Goal: Task Accomplishment & Management: Use online tool/utility

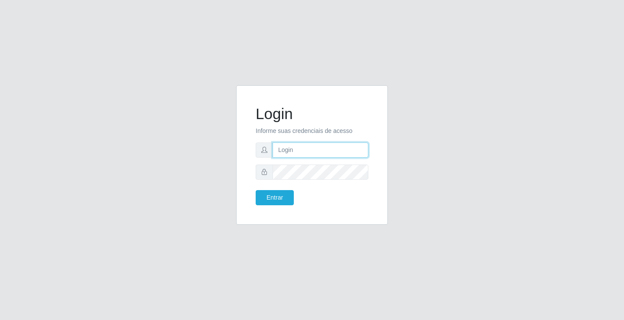
click at [312, 143] on input "text" at bounding box center [320, 149] width 96 height 15
type input "zivaneide@ideal"
click at [255, 190] on button "Entrar" at bounding box center [274, 197] width 38 height 15
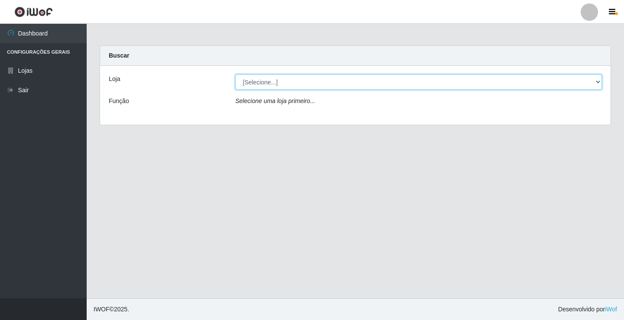
click at [598, 83] on select "[Selecione...] Ideal - Conceição" at bounding box center [418, 81] width 366 height 15
select select "231"
click at [235, 74] on select "[Selecione...] Ideal - Conceição" at bounding box center [418, 81] width 366 height 15
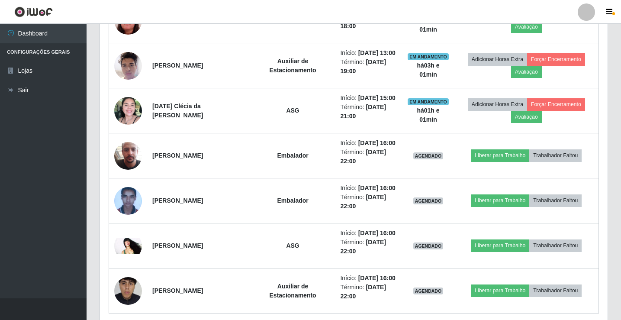
scroll to position [476, 0]
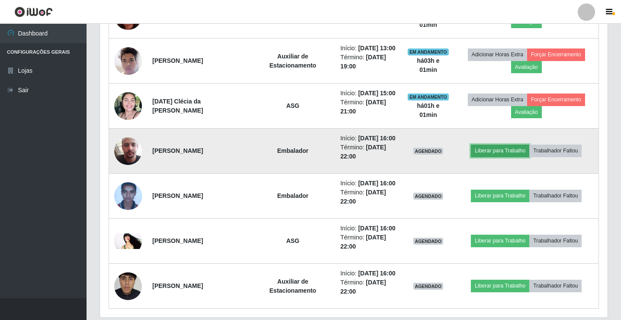
click at [498, 148] on button "Liberar para Trabalho" at bounding box center [500, 151] width 58 height 12
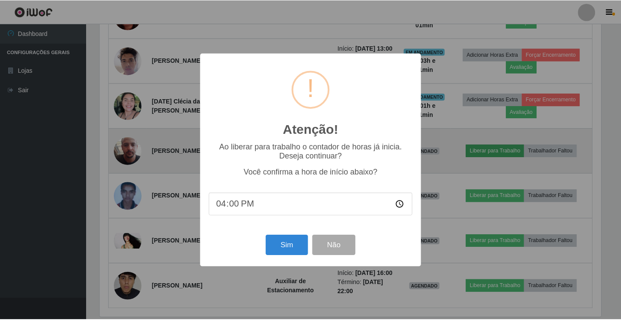
scroll to position [180, 504]
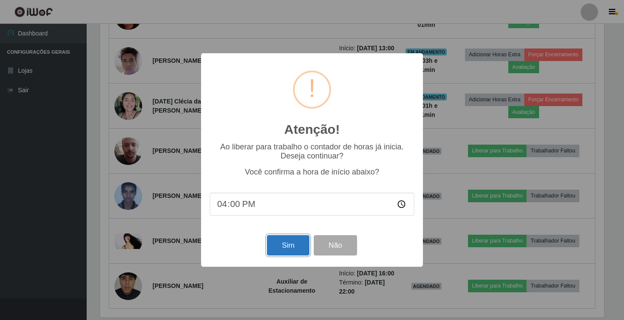
click at [299, 243] on button "Sim" at bounding box center [288, 245] width 42 height 20
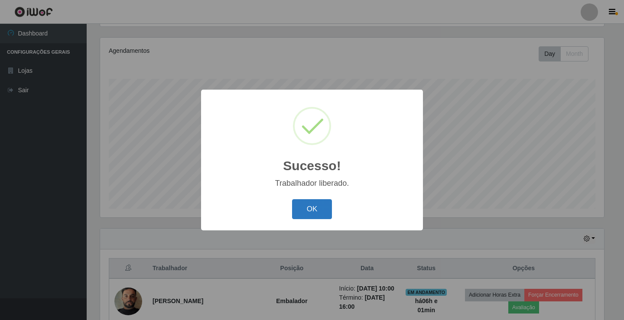
click at [322, 208] on button "OK" at bounding box center [312, 209] width 40 height 20
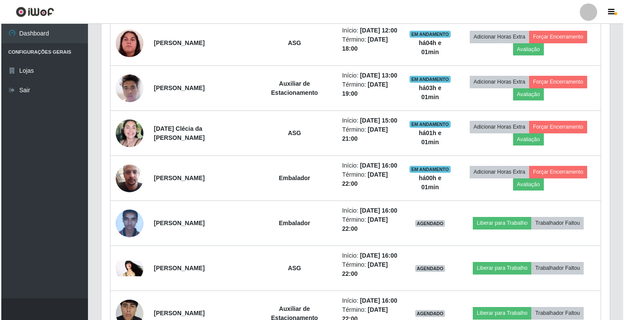
scroll to position [506, 0]
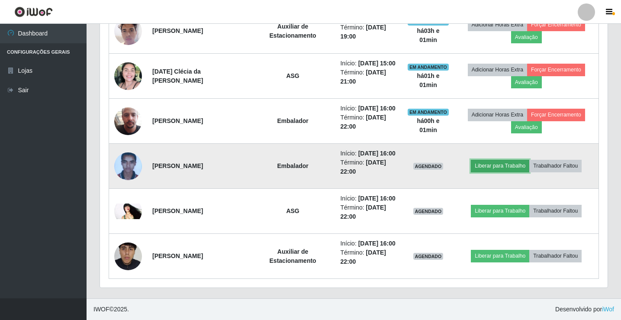
click at [499, 166] on button "Liberar para Trabalho" at bounding box center [500, 166] width 58 height 12
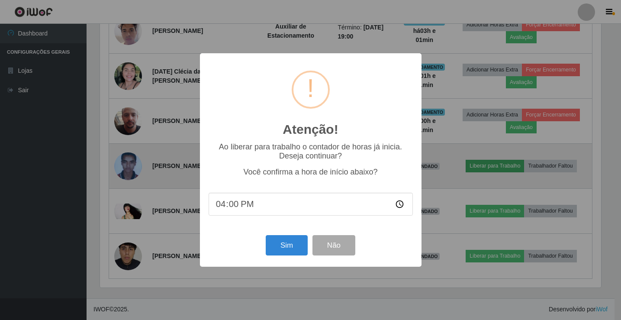
scroll to position [180, 504]
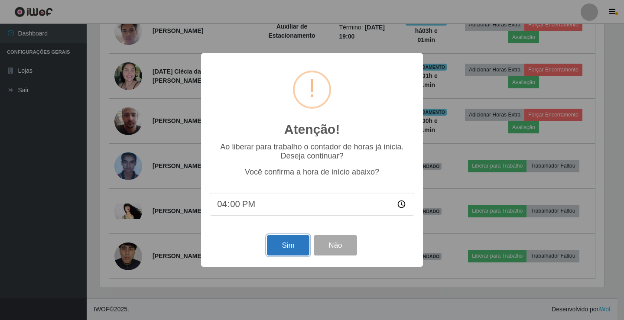
click at [278, 248] on button "Sim" at bounding box center [288, 245] width 42 height 20
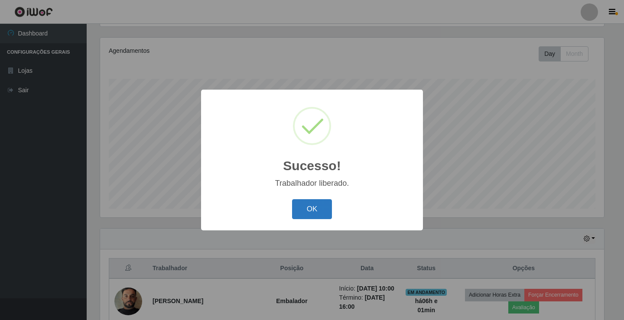
click at [313, 204] on button "OK" at bounding box center [312, 209] width 40 height 20
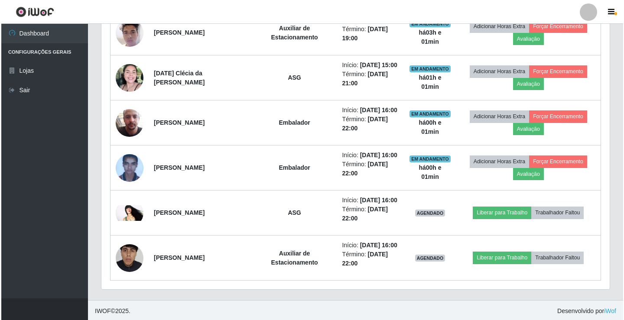
scroll to position [506, 0]
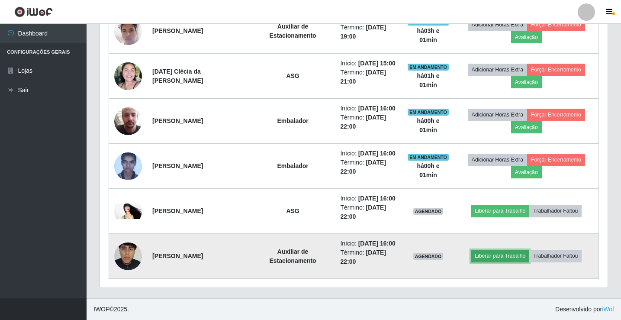
click at [499, 250] on button "Liberar para Trabalho" at bounding box center [500, 256] width 58 height 12
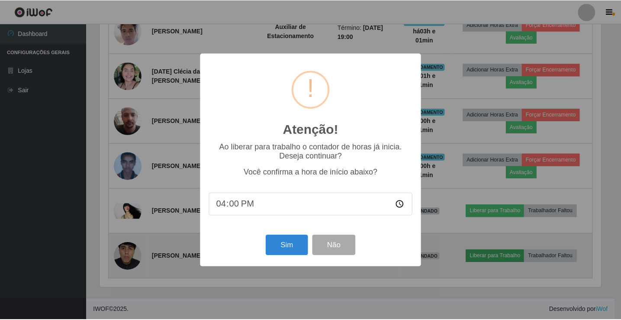
scroll to position [180, 504]
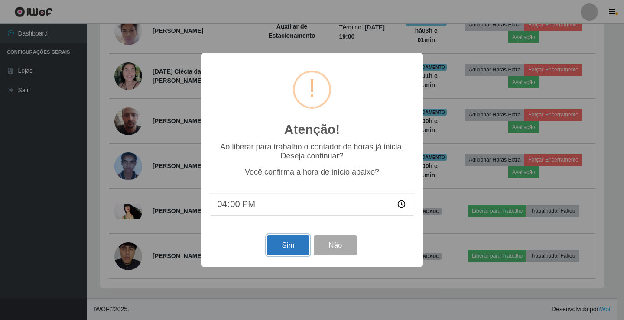
click at [279, 245] on button "Sim" at bounding box center [288, 245] width 42 height 20
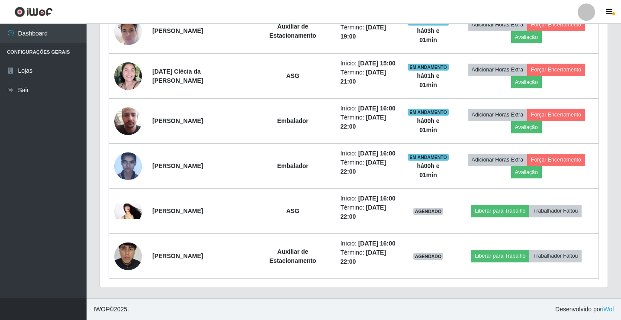
scroll to position [0, 0]
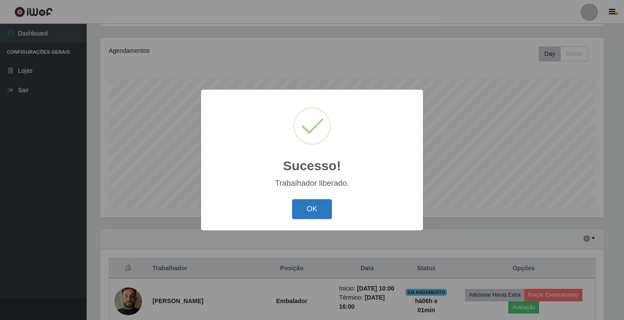
click at [319, 213] on button "OK" at bounding box center [312, 209] width 40 height 20
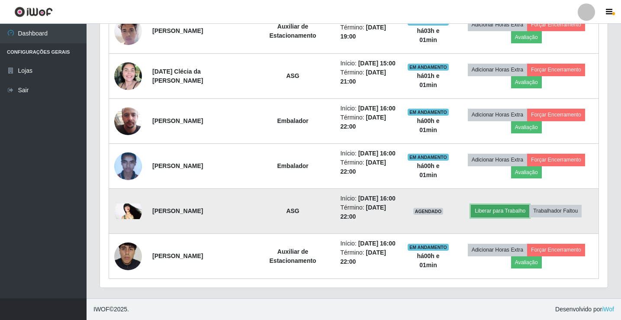
click at [482, 210] on button "Liberar para Trabalho" at bounding box center [500, 211] width 58 height 12
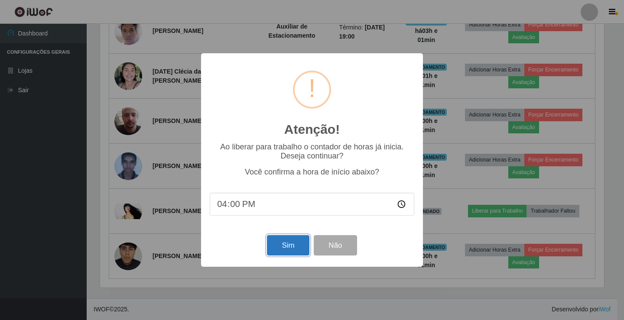
click at [291, 246] on button "Sim" at bounding box center [288, 245] width 42 height 20
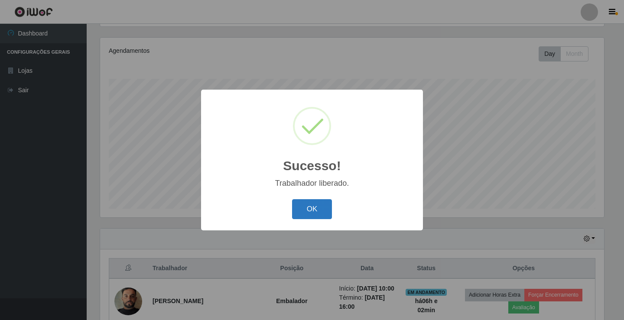
click at [314, 209] on button "OK" at bounding box center [312, 209] width 40 height 20
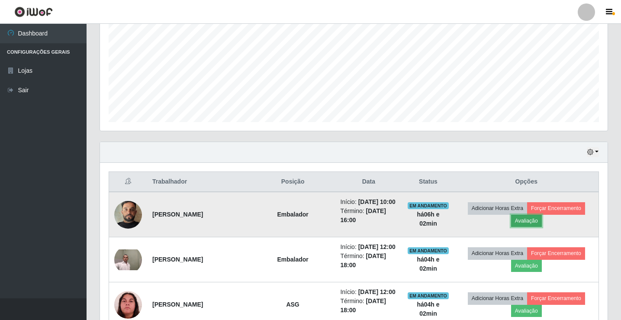
click at [530, 220] on button "Avaliação" at bounding box center [526, 221] width 31 height 12
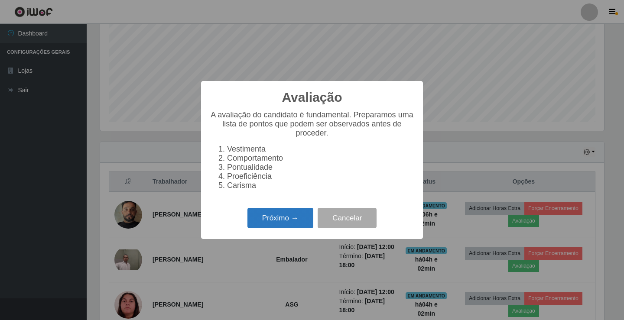
click at [296, 224] on button "Próximo →" at bounding box center [280, 218] width 66 height 20
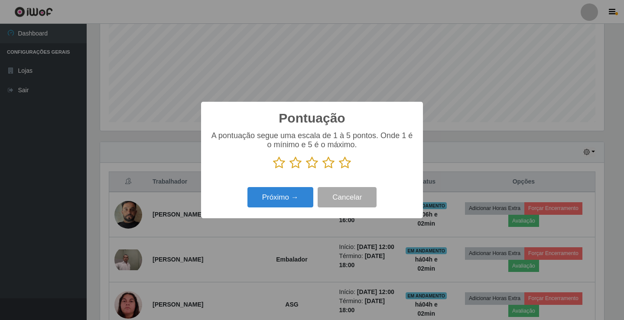
click at [327, 163] on icon at bounding box center [328, 162] width 12 height 13
click at [322, 169] on input "radio" at bounding box center [322, 169] width 0 height 0
click at [296, 191] on button "Próximo →" at bounding box center [280, 197] width 66 height 20
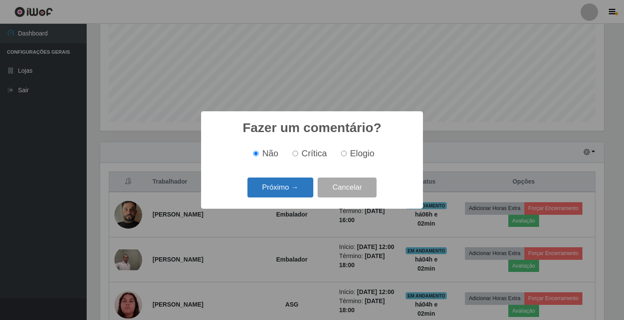
click at [297, 187] on button "Próximo →" at bounding box center [280, 188] width 66 height 20
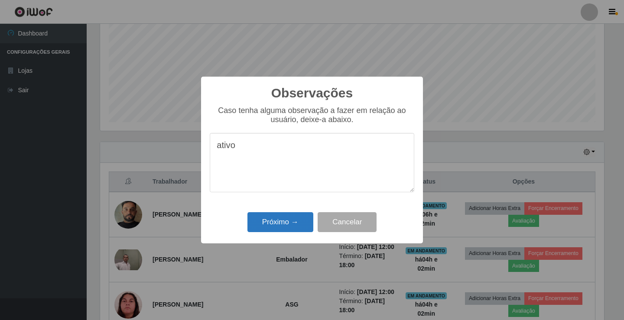
type textarea "ativo"
click at [285, 227] on button "Próximo →" at bounding box center [280, 222] width 66 height 20
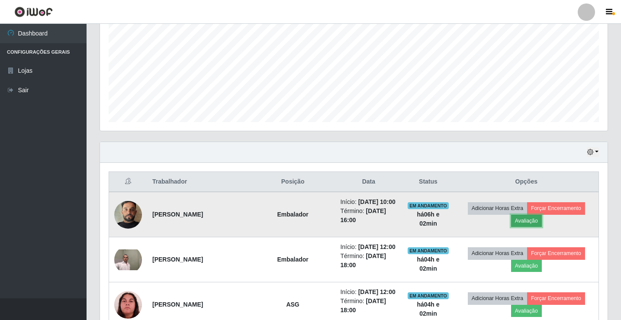
click at [530, 220] on button "Avaliação" at bounding box center [526, 221] width 31 height 12
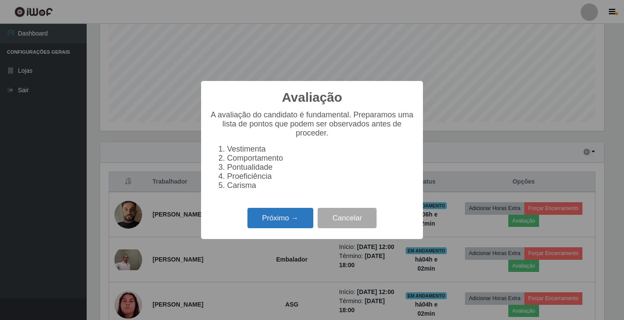
click at [294, 218] on button "Próximo →" at bounding box center [280, 218] width 66 height 20
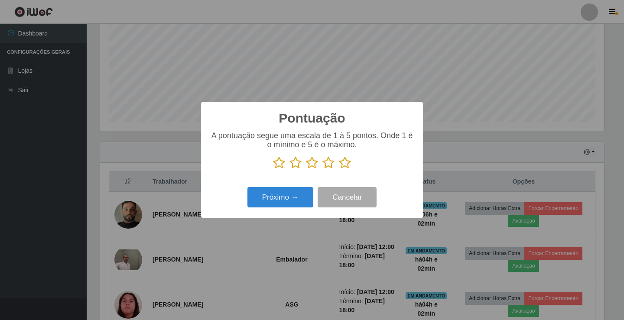
click at [328, 164] on icon at bounding box center [328, 162] width 12 height 13
click at [322, 169] on input "radio" at bounding box center [322, 169] width 0 height 0
click at [295, 203] on button "Próximo →" at bounding box center [280, 197] width 66 height 20
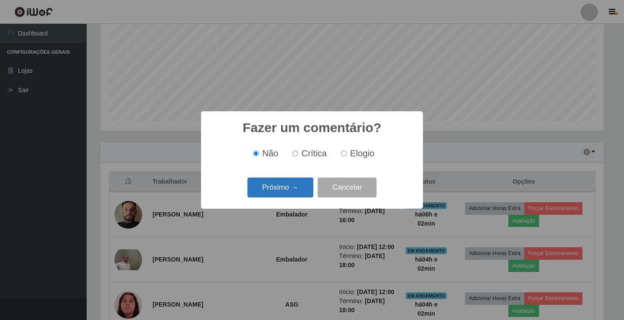
click at [293, 187] on button "Próximo →" at bounding box center [280, 188] width 66 height 20
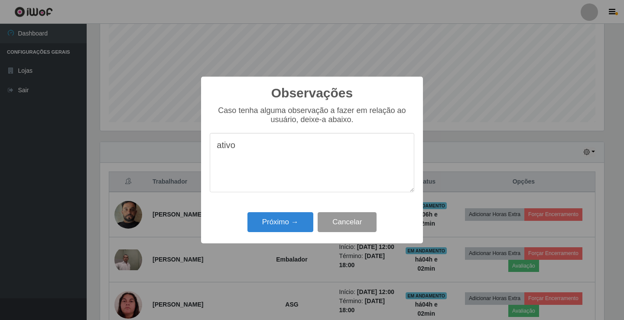
type textarea "ativo"
click at [340, 220] on button "Cancelar" at bounding box center [346, 222] width 59 height 20
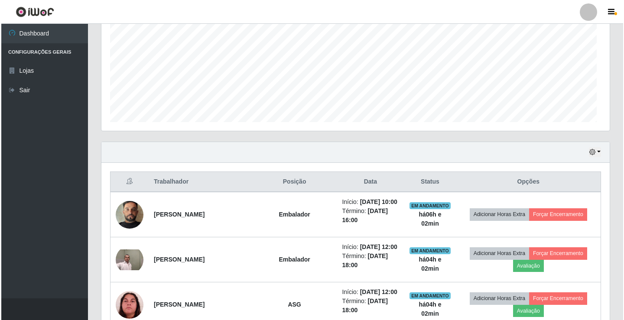
scroll to position [180, 508]
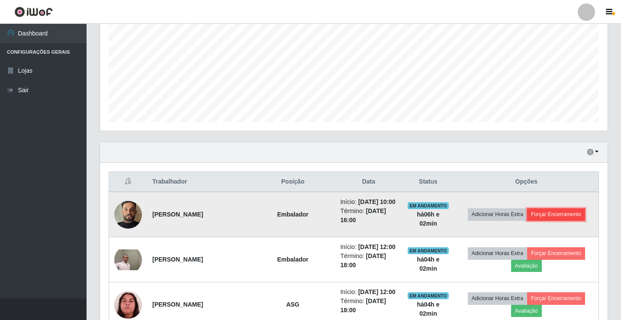
click at [559, 211] on button "Forçar Encerramento" at bounding box center [556, 214] width 58 height 12
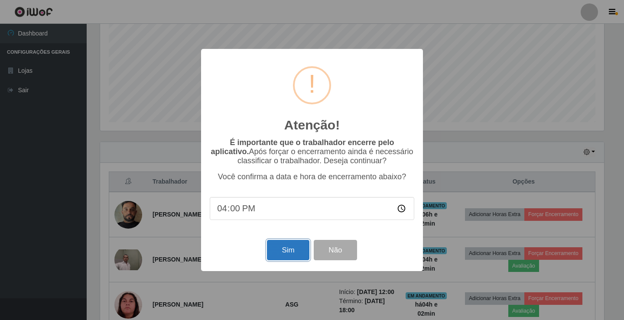
click at [284, 249] on button "Sim" at bounding box center [288, 250] width 42 height 20
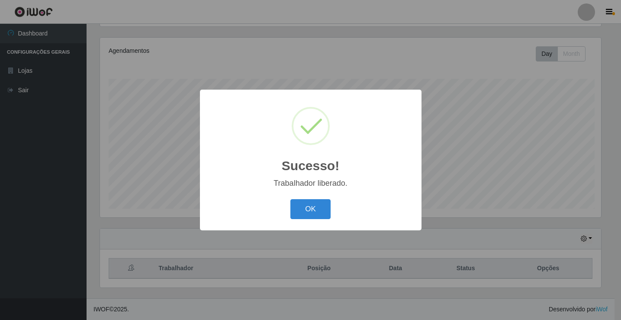
scroll to position [432840, 432516]
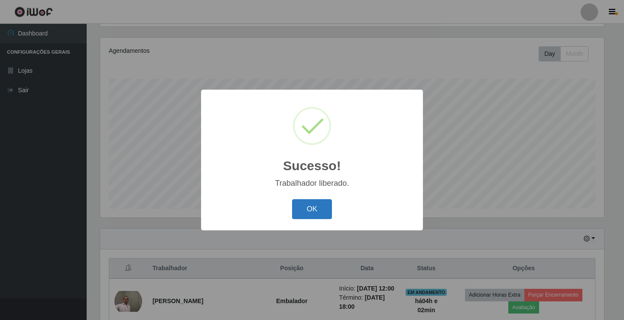
click at [320, 206] on button "OK" at bounding box center [312, 209] width 40 height 20
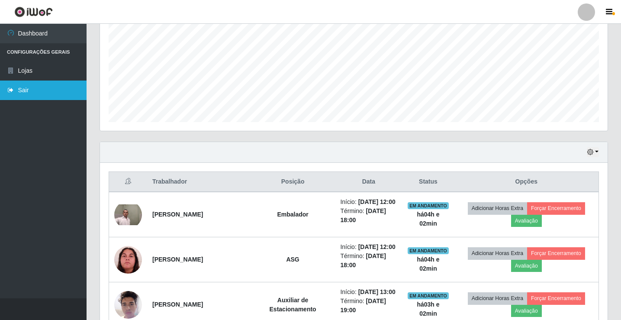
click at [44, 93] on link "Sair" at bounding box center [43, 90] width 87 height 19
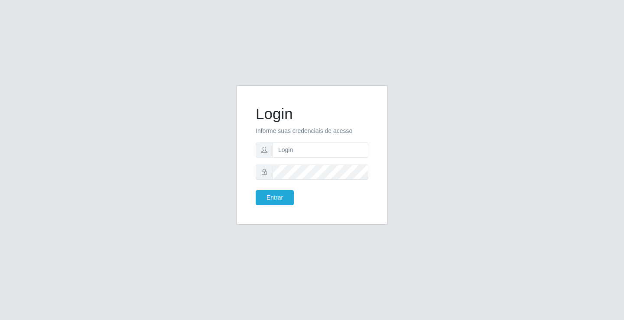
click at [623, 185] on div "Login Informe suas credenciais de acesso Entrar" at bounding box center [312, 160] width 624 height 320
